Goal: Navigation & Orientation: Find specific page/section

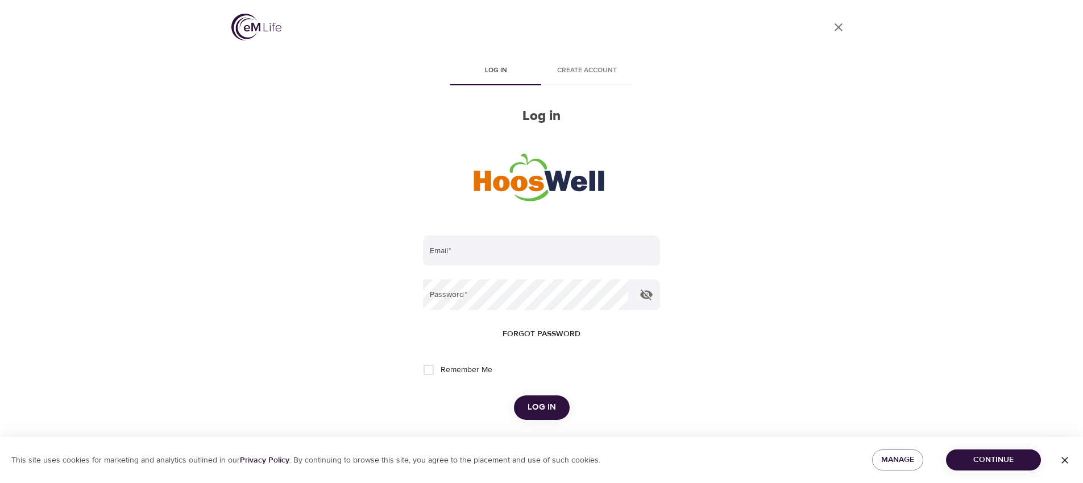
click at [230, 103] on div "User Profile Log in Create account Log in Email   * Password   * Forgot passwor…" at bounding box center [542, 241] width 648 height 483
click at [514, 252] on input "email" at bounding box center [541, 250] width 237 height 31
paste input "Partner123!"
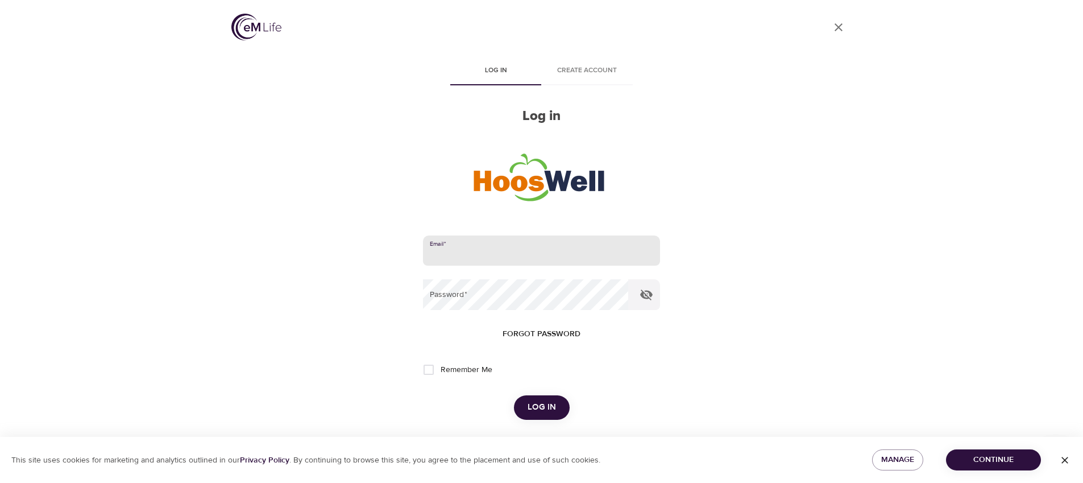
type input "Partner123!"
paste input "testUVAPersonifyHealth@domain.com"
type input "testUVAPersonifyHealth@domain.com"
click at [528, 401] on span "Log in" at bounding box center [542, 407] width 28 height 15
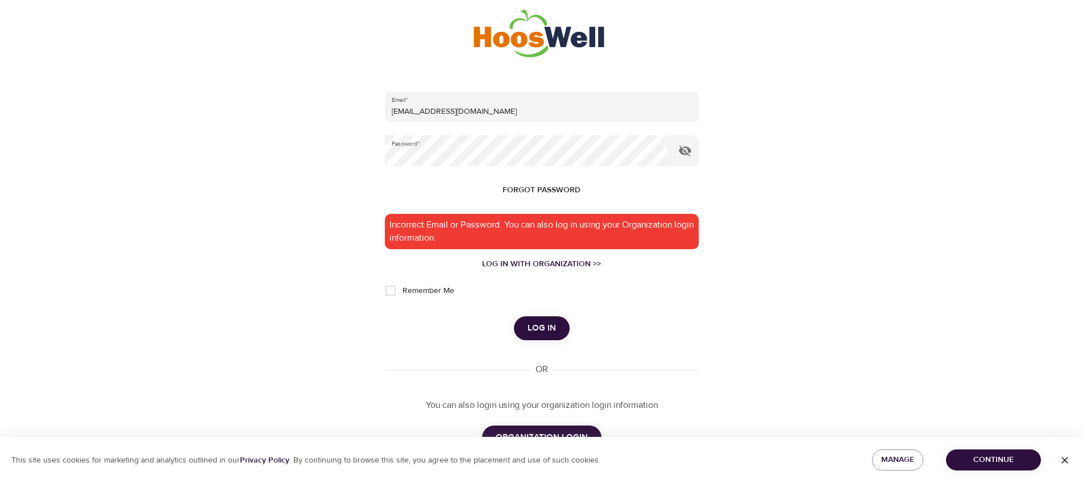
scroll to position [152, 0]
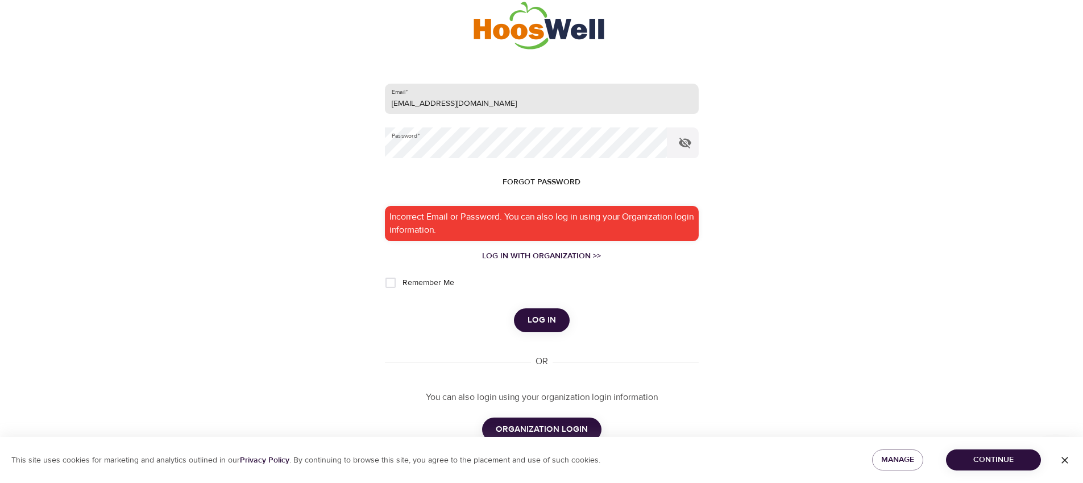
click at [472, 102] on input "testUVAPersonifyHealth@domain.com" at bounding box center [542, 99] width 314 height 31
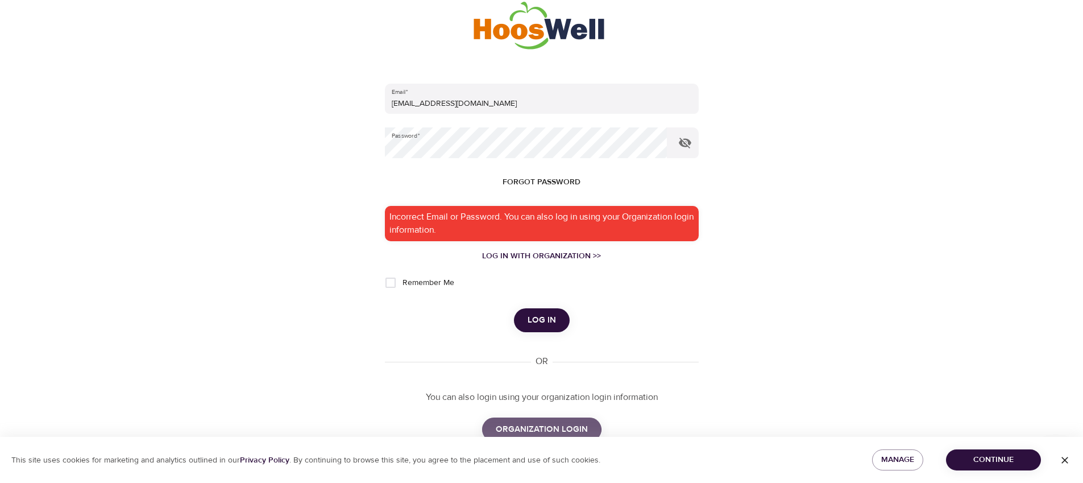
click at [529, 423] on span "ORGANIZATION LOGIN" at bounding box center [542, 429] width 92 height 15
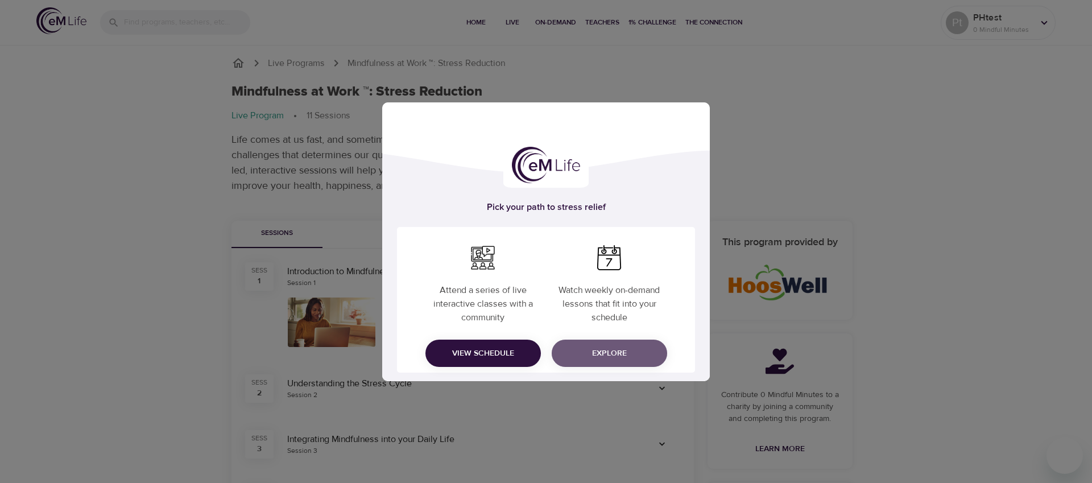
click at [617, 353] on span "Explore" at bounding box center [609, 353] width 97 height 14
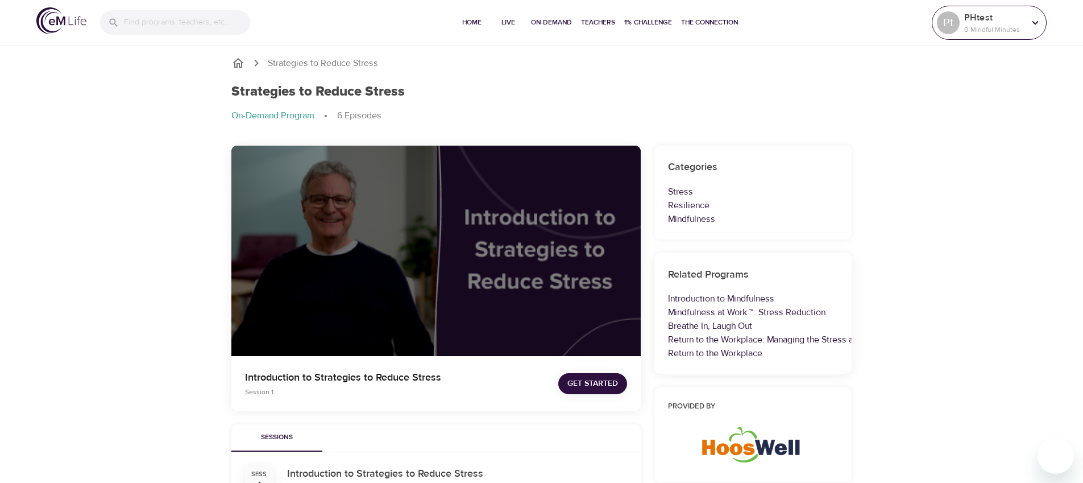
click at [1036, 23] on icon at bounding box center [1035, 22] width 6 height 4
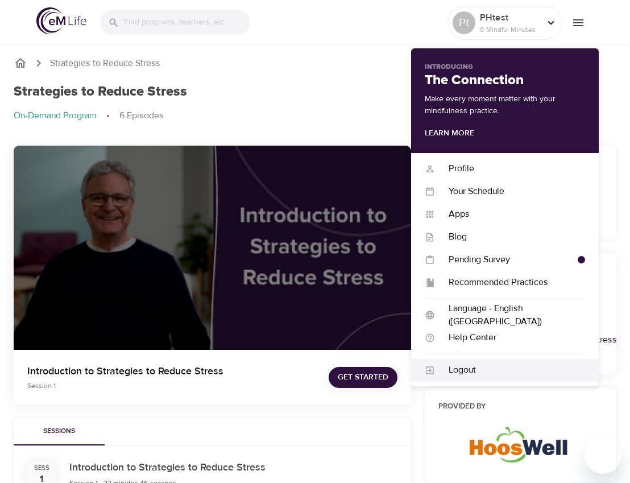
click at [491, 364] on div "Logout" at bounding box center [510, 369] width 150 height 13
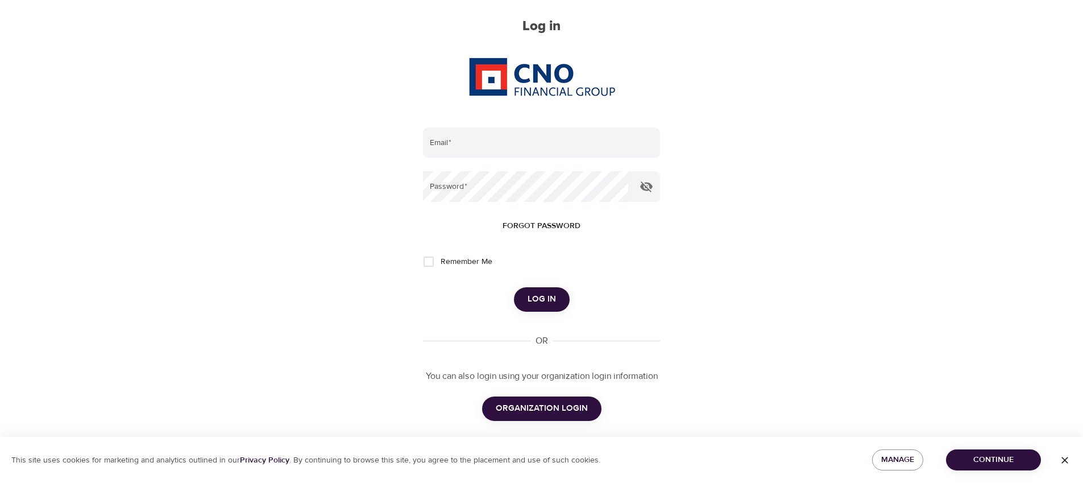
scroll to position [92, 0]
click at [578, 400] on span "ORGANIZATION LOGIN" at bounding box center [542, 406] width 92 height 15
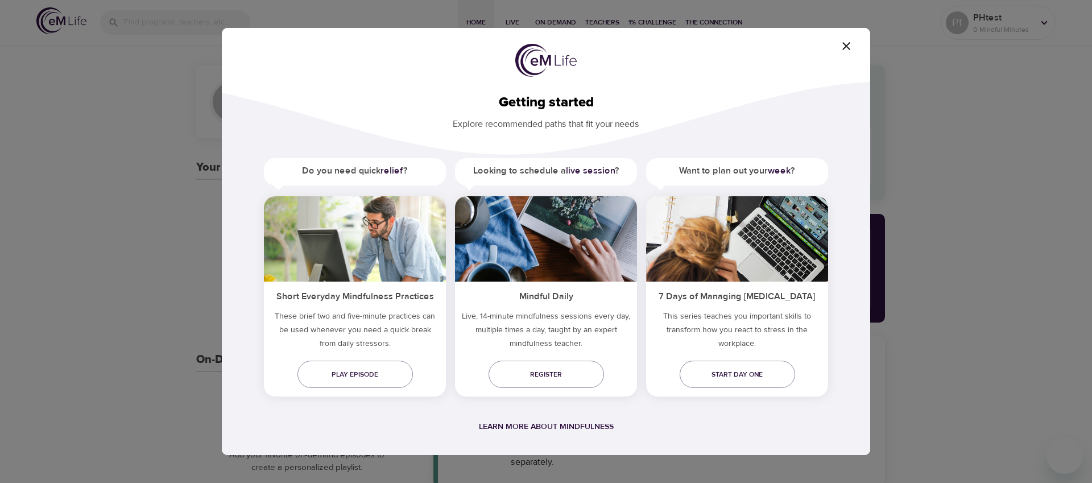
click at [844, 48] on icon "button" at bounding box center [846, 46] width 8 height 8
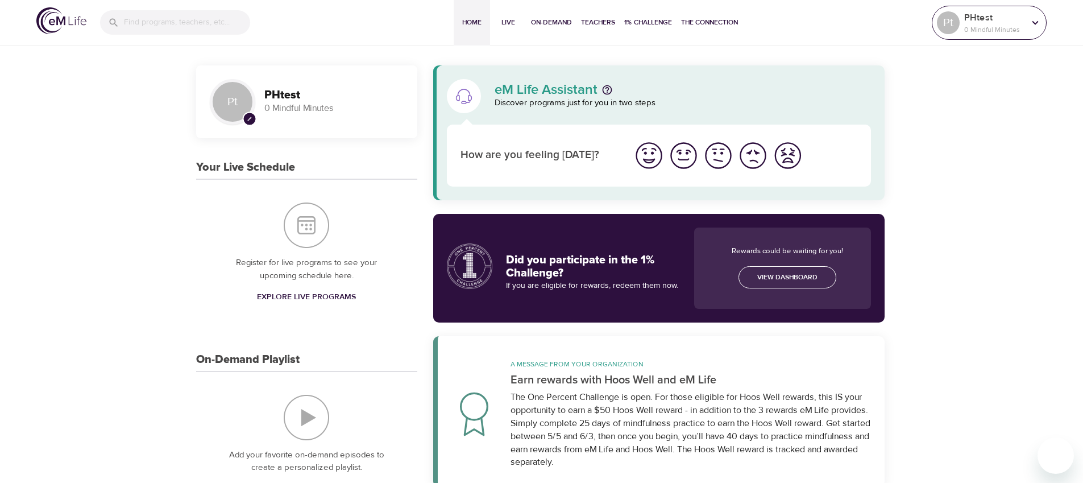
click at [953, 27] on div "Pt" at bounding box center [948, 22] width 23 height 23
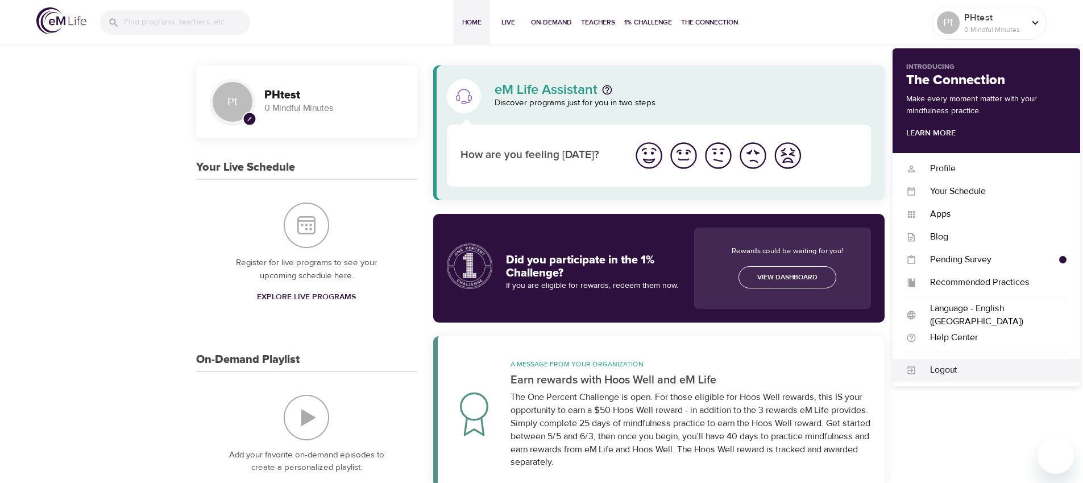
click at [932, 367] on div "Logout" at bounding box center [992, 369] width 150 height 13
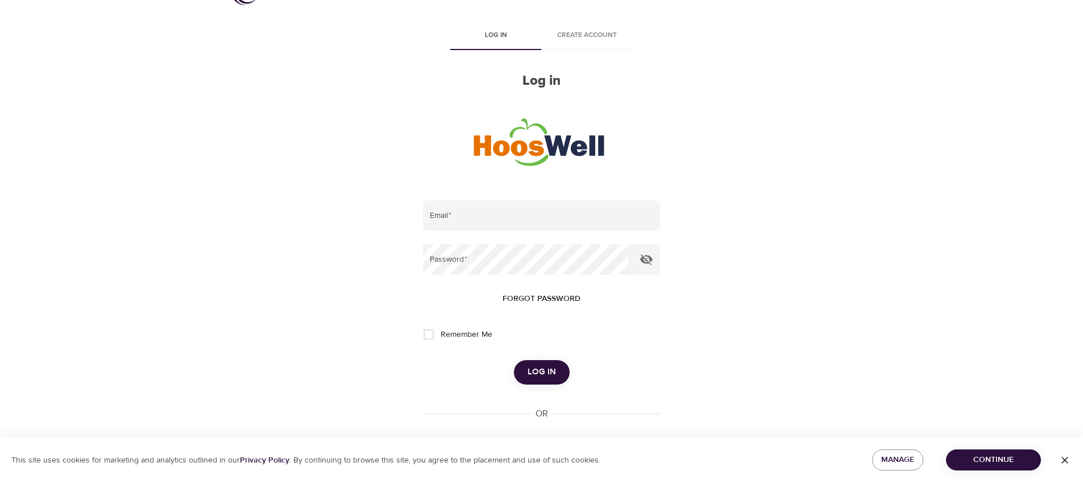
scroll to position [118, 0]
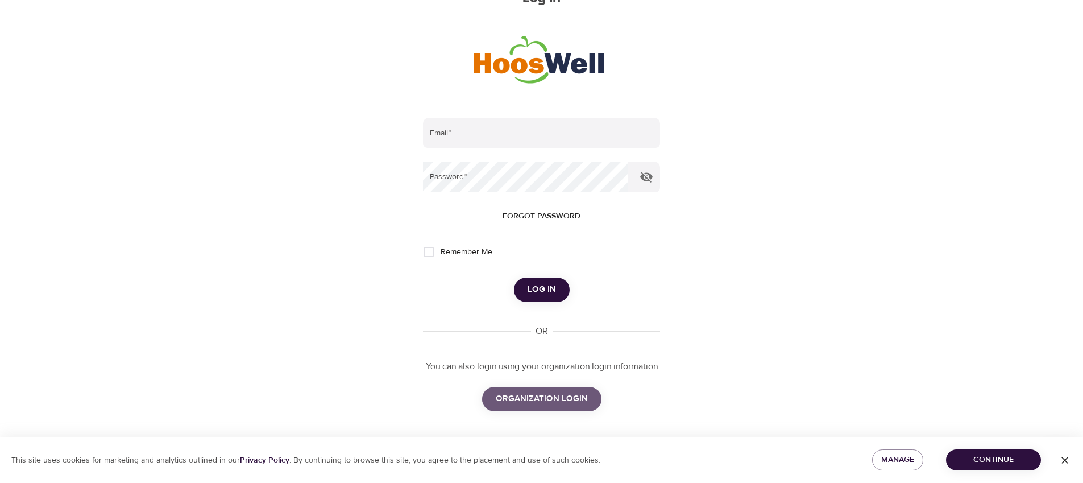
click at [544, 399] on span "ORGANIZATION LOGIN" at bounding box center [542, 398] width 92 height 15
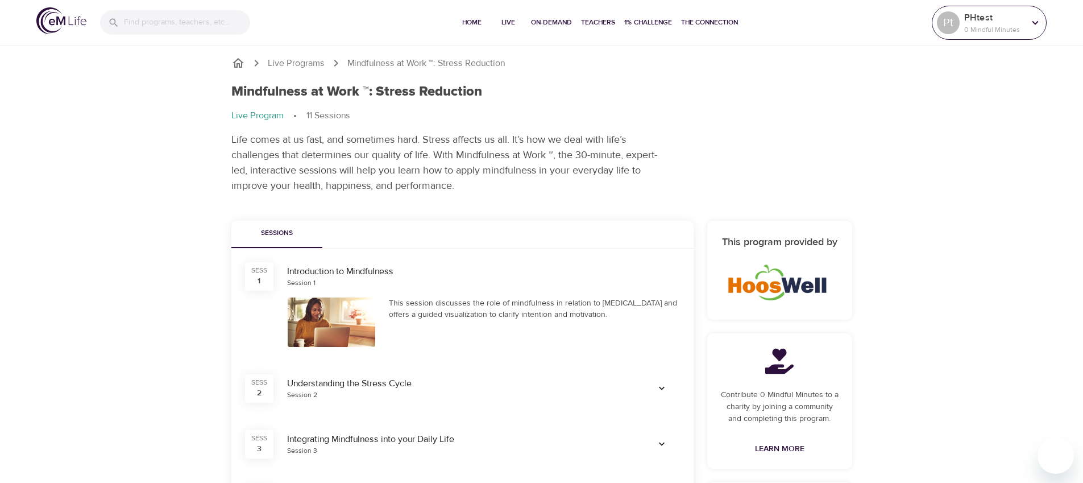
click at [955, 21] on div "Pt" at bounding box center [948, 22] width 23 height 23
